Goal: Task Accomplishment & Management: Manage account settings

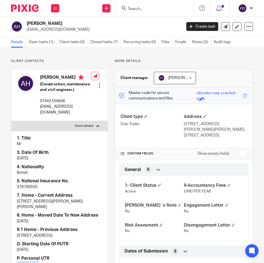
scroll to position [83, 0]
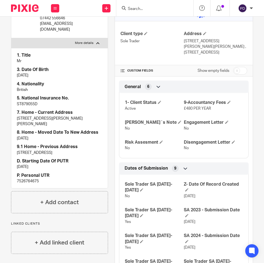
click at [132, 9] on input "Search" at bounding box center [153, 9] width 50 height 5
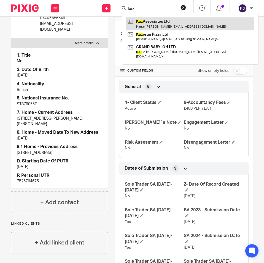
type input "kaz"
click at [148, 22] on link at bounding box center [190, 23] width 128 height 13
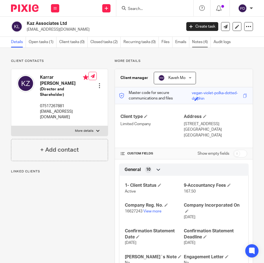
click at [199, 43] on link "Notes (4)" at bounding box center [201, 42] width 19 height 11
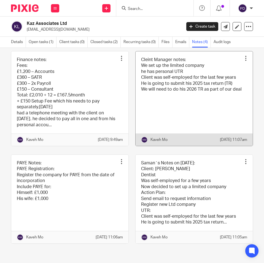
scroll to position [40, 0]
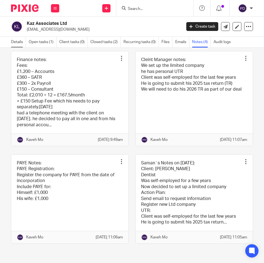
click at [20, 46] on link "Details" at bounding box center [18, 42] width 15 height 11
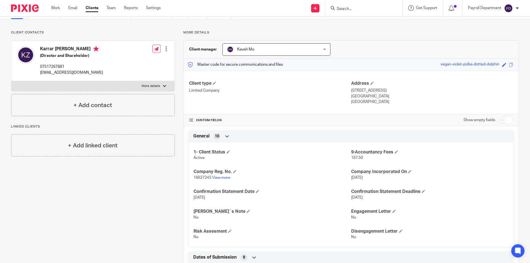
scroll to position [28, 0]
drag, startPoint x: 500, startPoint y: 121, endPoint x: 500, endPoint y: 125, distance: 3.6
click at [264, 125] on input "checkbox" at bounding box center [506, 121] width 14 height 8
checkbox input "true"
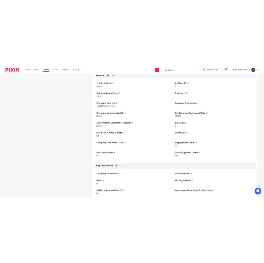
scroll to position [248, 0]
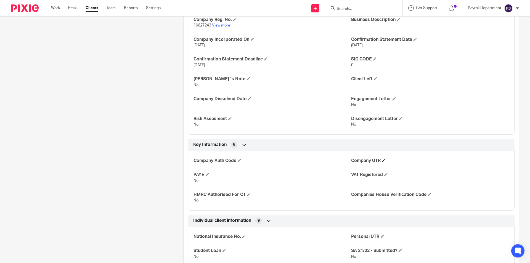
click at [264, 163] on h4 "Company UTR" at bounding box center [430, 161] width 158 height 6
click at [264, 160] on span at bounding box center [383, 160] width 3 height 3
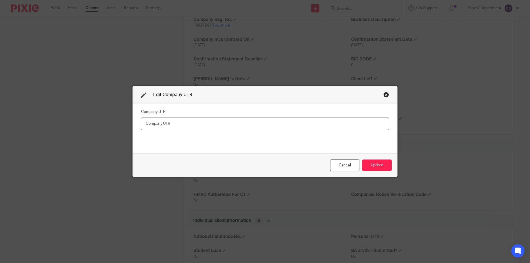
click at [264, 125] on input "text" at bounding box center [265, 124] width 248 height 12
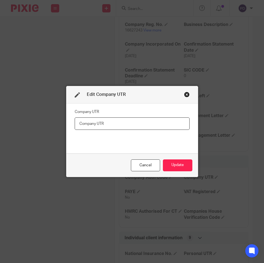
click at [87, 129] on input "text" at bounding box center [132, 123] width 115 height 12
type input "2012917946"
click at [185, 166] on button "Update" at bounding box center [178, 165] width 30 height 12
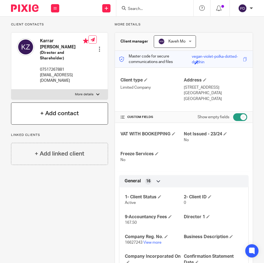
scroll to position [0, 0]
